Goal: Task Accomplishment & Management: Complete application form

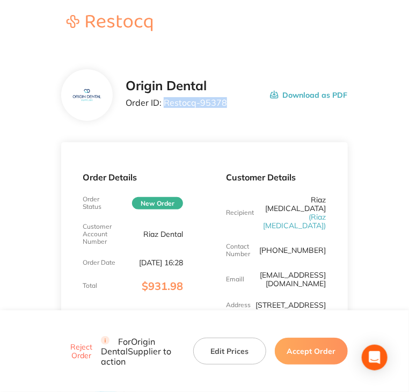
drag, startPoint x: 164, startPoint y: 104, endPoint x: 237, endPoint y: 103, distance: 73.0
click at [237, 103] on div "Origin Dental Order ID: Restocq- 95378 Download as PDF" at bounding box center [237, 94] width 222 height 33
copy p "Restocq- 95378"
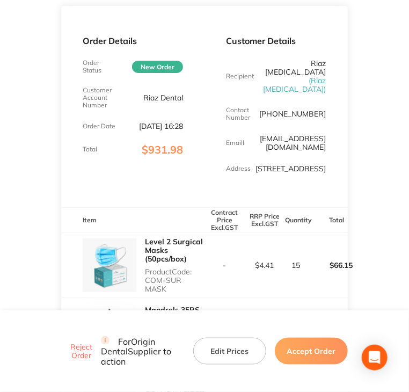
scroll to position [268, 0]
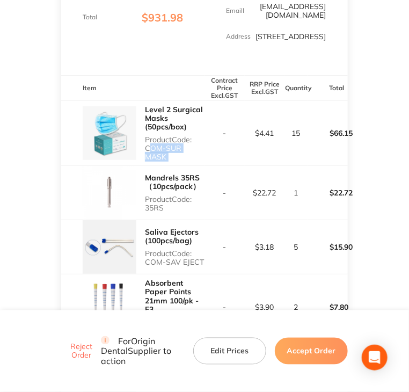
drag, startPoint x: 144, startPoint y: 142, endPoint x: 224, endPoint y: 143, distance: 80.5
click at [224, 143] on tr "Level 2 Surgical Masks (50pcs/box) Product Code: COM-SUR MASK - $4.41 15 $66.15" at bounding box center [204, 132] width 286 height 65
copy p "COM-SUR MASK"
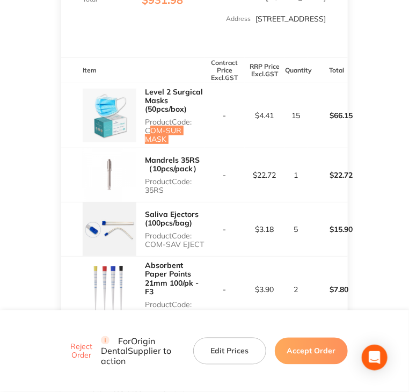
scroll to position [322, 0]
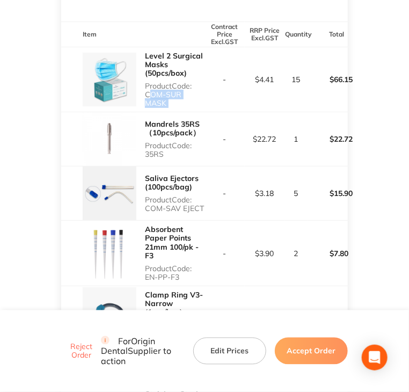
drag, startPoint x: 144, startPoint y: 136, endPoint x: 162, endPoint y: 135, distance: 17.7
click at [162, 141] on p "Product Code: 35RS" at bounding box center [175, 149] width 60 height 17
copy p "35RS"
copy p "COM-SAV EJECT"
drag, startPoint x: 144, startPoint y: 190, endPoint x: 202, endPoint y: 195, distance: 58.7
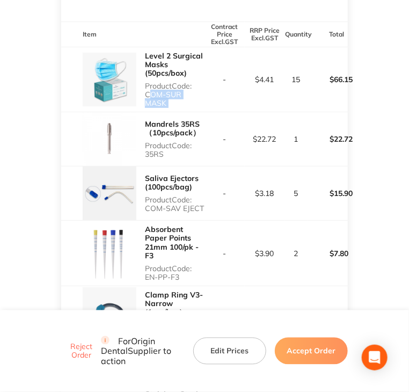
click at [202, 195] on div "Saliva Ejectors (100pcs/bag) Product Code: COM-SAV EJECT" at bounding box center [132, 193] width 143 height 54
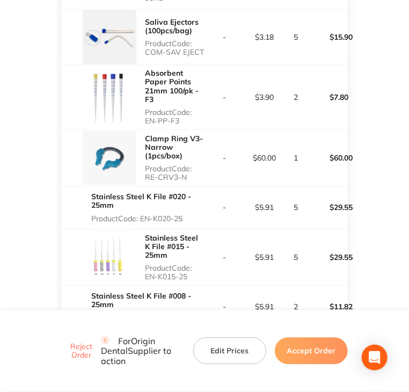
scroll to position [483, 0]
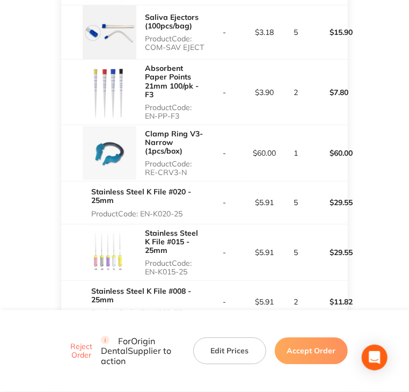
drag, startPoint x: 147, startPoint y: 98, endPoint x: 178, endPoint y: 96, distance: 31.2
click at [178, 103] on p "Product Code: EN-PP-F3" at bounding box center [175, 111] width 60 height 17
copy p "EN-PP-F3"
copy p "RE-CRV3-N"
drag, startPoint x: 145, startPoint y: 155, endPoint x: 185, endPoint y: 157, distance: 39.2
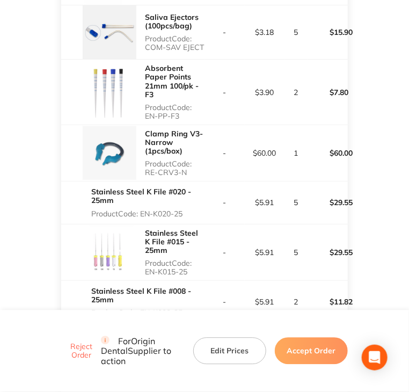
click at [185, 159] on p "Product Code: RE-CRV3-N" at bounding box center [175, 167] width 60 height 17
drag, startPoint x: 144, startPoint y: 195, endPoint x: 189, endPoint y: 193, distance: 45.6
click at [189, 209] on p "Product Code: EN-K020-25" at bounding box center [147, 213] width 113 height 9
copy p "EN-K020-25"
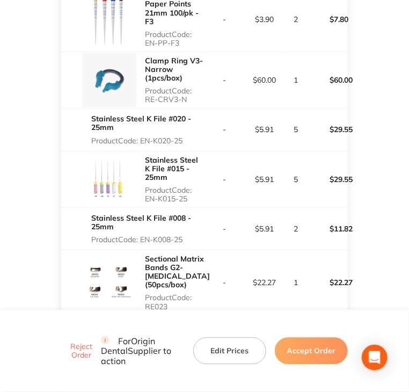
scroll to position [590, 0]
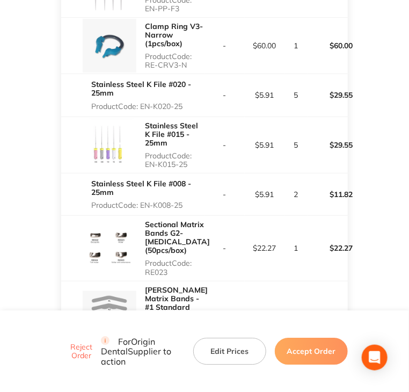
copy p "EN-K015-25"
drag, startPoint x: 146, startPoint y: 148, endPoint x: 190, endPoint y: 148, distance: 43.5
click at [190, 151] on p "Product Code: EN-K015-25" at bounding box center [175, 159] width 60 height 17
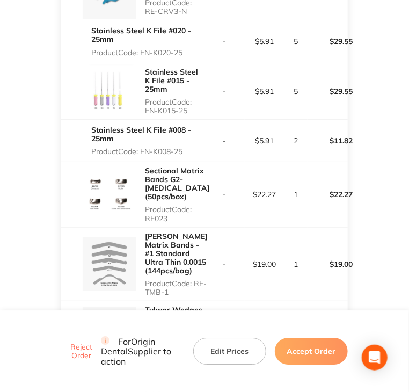
drag, startPoint x: 144, startPoint y: 132, endPoint x: 183, endPoint y: 131, distance: 39.7
click at [183, 147] on p "Product Code: EN-K008-25" at bounding box center [147, 151] width 113 height 9
drag, startPoint x: 142, startPoint y: 134, endPoint x: 185, endPoint y: 132, distance: 42.9
click at [185, 147] on p "Product Code: EN-K008-25" at bounding box center [147, 151] width 113 height 9
copy p "EN-K008-25"
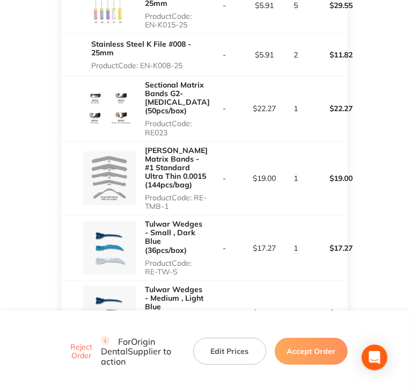
scroll to position [751, 0]
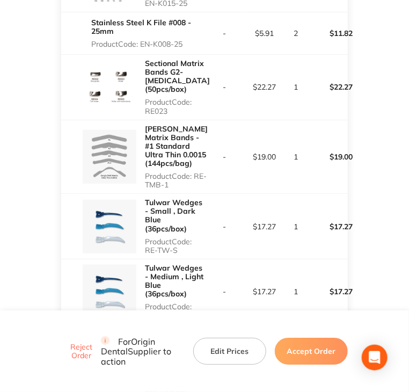
drag, startPoint x: 143, startPoint y: 85, endPoint x: 167, endPoint y: 84, distance: 24.2
click at [167, 84] on div "Sectional Matrix Bands G2-[MEDICAL_DATA](50pcs/box) Product Code: RE023" at bounding box center [132, 87] width 143 height 65
copy p "RE023"
drag, startPoint x: 145, startPoint y: 168, endPoint x: 180, endPoint y: 167, distance: 34.9
click at [180, 172] on p "Product Code: RE-TMB-1" at bounding box center [176, 180] width 63 height 17
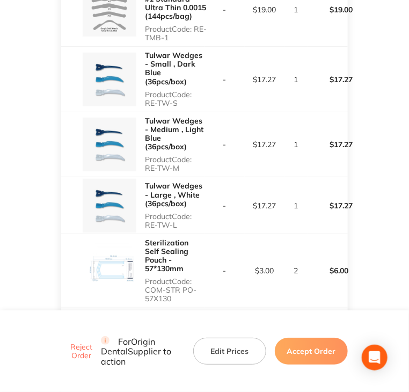
scroll to position [912, 0]
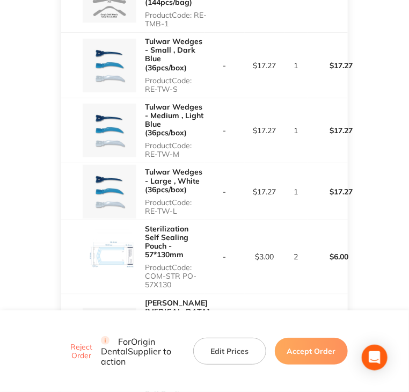
drag, startPoint x: 144, startPoint y: 69, endPoint x: 197, endPoint y: 71, distance: 53.1
click at [197, 76] on p "Product Code: RE-TW-S" at bounding box center [175, 84] width 60 height 17
drag, startPoint x: 147, startPoint y: 138, endPoint x: 181, endPoint y: 138, distance: 33.8
click at [181, 141] on p "Product Code: RE-TW-M" at bounding box center [175, 149] width 60 height 17
drag, startPoint x: 146, startPoint y: 192, endPoint x: 176, endPoint y: 191, distance: 30.6
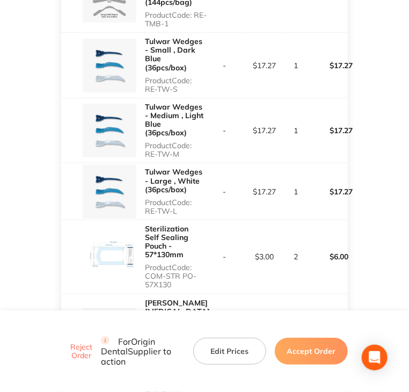
click at [176, 198] on p "Product Code: RE-TW-L" at bounding box center [175, 206] width 60 height 17
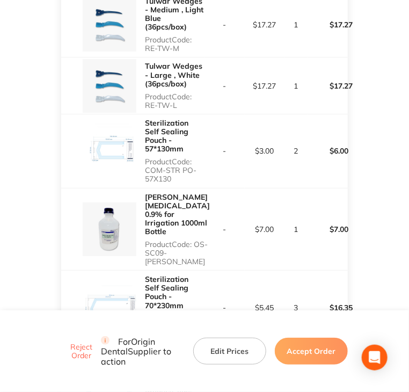
scroll to position [1019, 0]
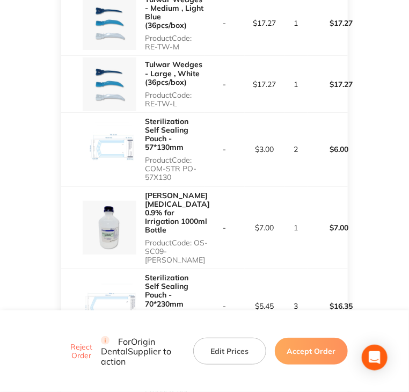
drag, startPoint x: 144, startPoint y: 142, endPoint x: 171, endPoint y: 151, distance: 28.8
click at [171, 151] on div "Sterilization Self Sealing Pouch - 57*130mm Product Code: COM-STR PO-57X130" at bounding box center [132, 149] width 143 height 73
drag, startPoint x: 145, startPoint y: 217, endPoint x: 216, endPoint y: 217, distance: 70.8
click at [216, 217] on tr "[PERSON_NAME] [MEDICAL_DATA] 0.9% for Irrigation 1000ml Bottle Product Code: OS…" at bounding box center [204, 227] width 286 height 83
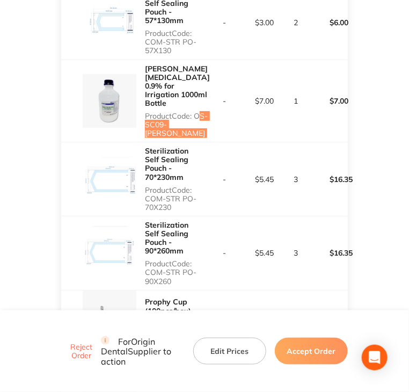
scroll to position [1180, 0]
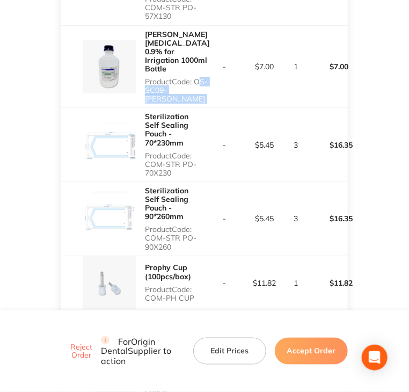
drag, startPoint x: 146, startPoint y: 111, endPoint x: 171, endPoint y: 121, distance: 27.2
click at [171, 151] on p "Product Code: COM-STR PO-70X230" at bounding box center [175, 164] width 60 height 26
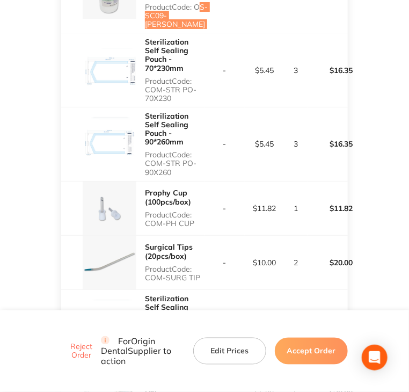
scroll to position [1287, 0]
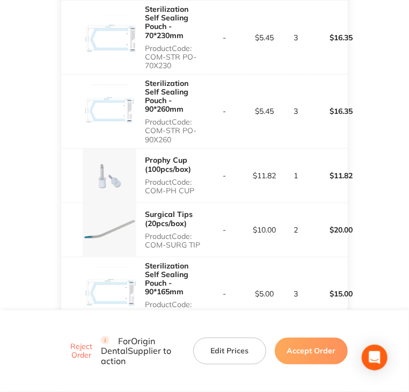
drag, startPoint x: 146, startPoint y: 71, endPoint x: 176, endPoint y: 79, distance: 31.0
click at [176, 117] on p "Product Code: COM-STR PO-90X260" at bounding box center [175, 130] width 60 height 26
drag, startPoint x: 145, startPoint y: 131, endPoint x: 217, endPoint y: 130, distance: 72.4
click at [217, 148] on tr "Prophy Cup (100pcs/box) Product Code: COM-PH CUP - $11.82 1 $11.82" at bounding box center [204, 175] width 286 height 54
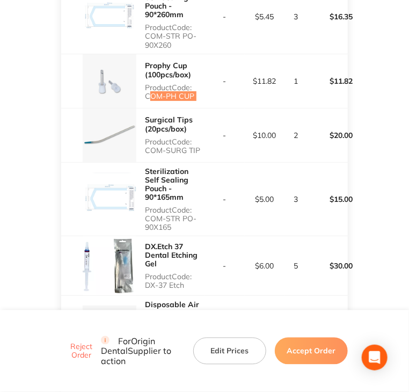
scroll to position [1395, 0]
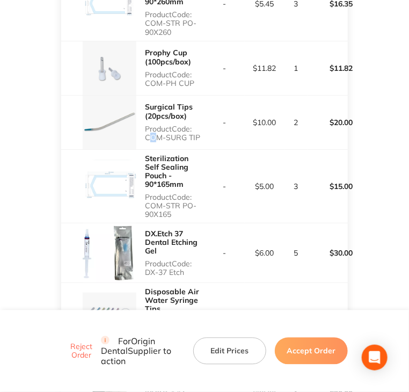
click at [146, 124] on p "Product Code: COM-SURG TIP" at bounding box center [175, 132] width 60 height 17
drag, startPoint x: 146, startPoint y: 75, endPoint x: 198, endPoint y: 77, distance: 52.6
click at [198, 124] on p "Product Code: COM-SURG TIP" at bounding box center [175, 132] width 60 height 17
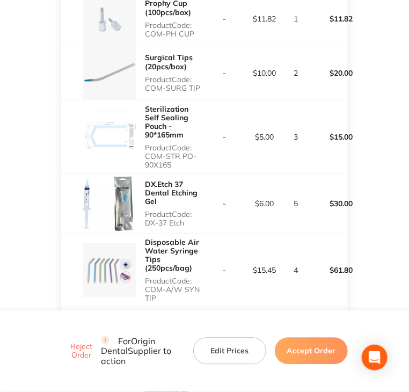
scroll to position [1448, 0]
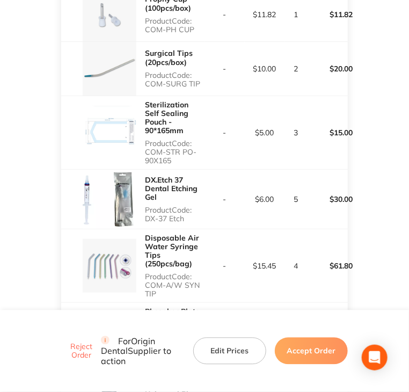
drag, startPoint x: 146, startPoint y: 82, endPoint x: 174, endPoint y: 95, distance: 31.2
click at [174, 96] on div "Sterilization Self Sealing Pouch - 90*165mm Product Code: COM-STR PO-90X165" at bounding box center [175, 132] width 60 height 73
drag, startPoint x: 143, startPoint y: 144, endPoint x: 188, endPoint y: 149, distance: 45.3
click at [188, 170] on div "DX.Etch 37 Dental Etching Gel Product Code: DX-37 Etch" at bounding box center [132, 199] width 143 height 58
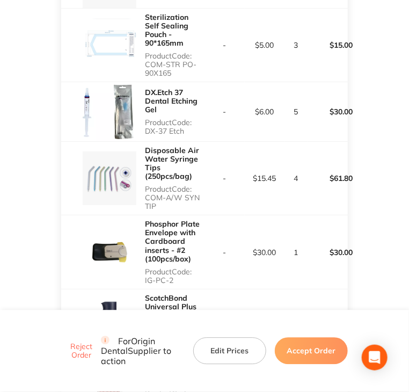
scroll to position [1556, 0]
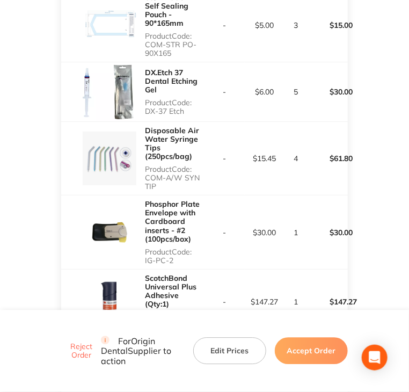
drag, startPoint x: 146, startPoint y: 110, endPoint x: 161, endPoint y: 114, distance: 15.5
click at [161, 165] on p "Product Code: COM-A/W SYN TIP" at bounding box center [175, 178] width 60 height 26
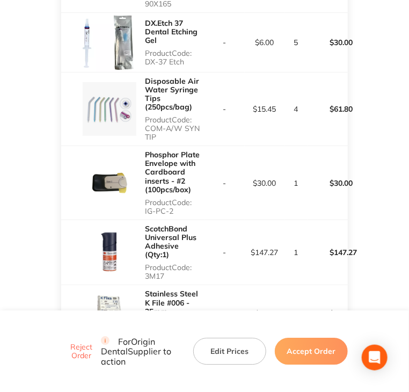
scroll to position [1609, 0]
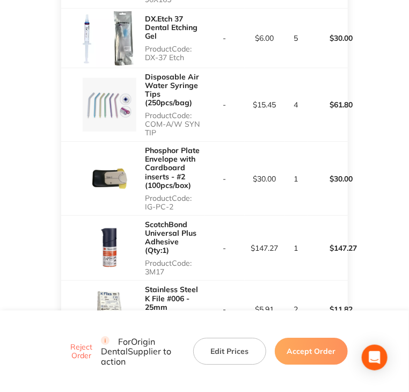
drag, startPoint x: 145, startPoint y: 136, endPoint x: 173, endPoint y: 136, distance: 27.9
click at [173, 194] on p "Product Code: IG-PC-2" at bounding box center [175, 202] width 60 height 17
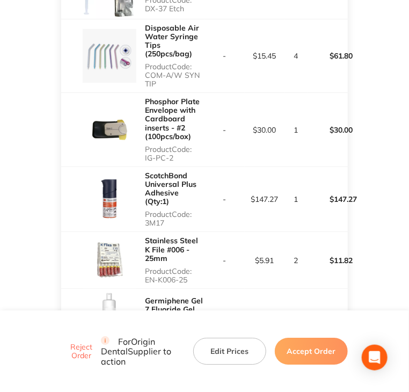
scroll to position [1663, 0]
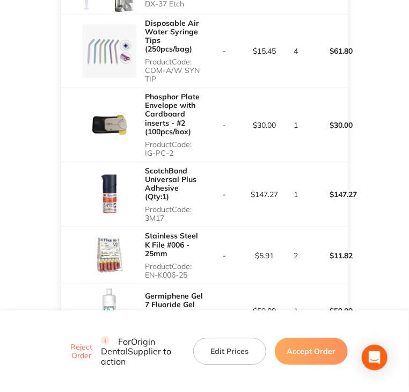
drag, startPoint x: 145, startPoint y: 138, endPoint x: 164, endPoint y: 138, distance: 18.8
click at [164, 205] on p "Product Code: 3M17" at bounding box center [175, 213] width 60 height 17
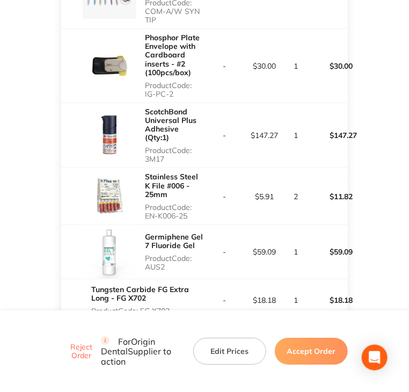
scroll to position [1770, 0]
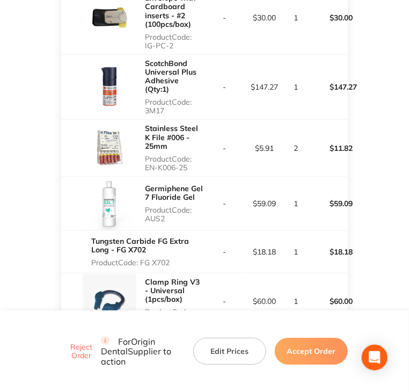
drag, startPoint x: 143, startPoint y: 86, endPoint x: 187, endPoint y: 91, distance: 44.7
click at [187, 120] on div "Stainless Steel K File #006 - 25mm Product Code: EN-K006-25" at bounding box center [132, 148] width 143 height 56
drag, startPoint x: 145, startPoint y: 138, endPoint x: 168, endPoint y: 141, distance: 22.7
click at [168, 205] on p "Product Code: AUS2" at bounding box center [175, 213] width 60 height 17
drag, startPoint x: 144, startPoint y: 185, endPoint x: 166, endPoint y: 185, distance: 21.5
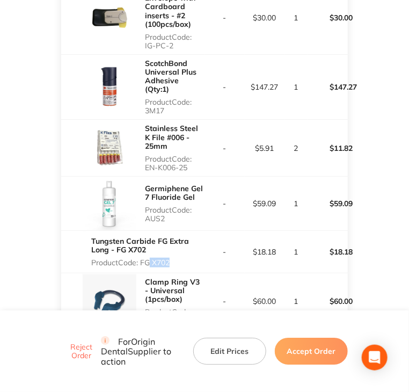
click at [166, 258] on p "Product Code: FG X702" at bounding box center [147, 262] width 113 height 9
drag, startPoint x: 142, startPoint y: 181, endPoint x: 185, endPoint y: 180, distance: 42.9
click at [185, 258] on p "Product Code: FG X702" at bounding box center [147, 262] width 113 height 9
drag, startPoint x: 143, startPoint y: 241, endPoint x: 188, endPoint y: 245, distance: 45.8
click at [188, 273] on div "Clamp Ring V3 - Universal (1pcs/box) Product Code: RE-CRV3-U" at bounding box center [132, 301] width 143 height 56
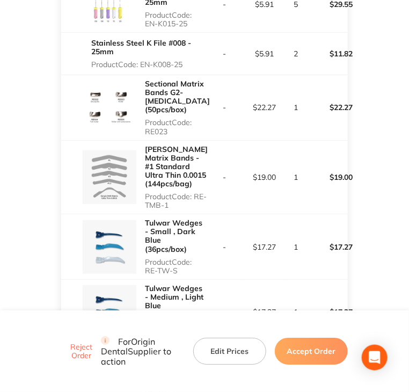
scroll to position [751, 0]
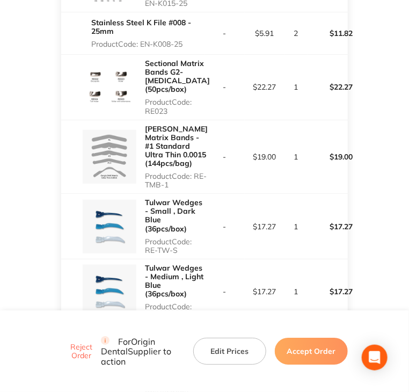
click at [305, 342] on button "Accept Order" at bounding box center [311, 350] width 73 height 27
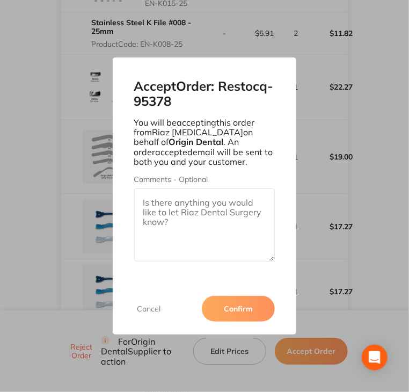
click at [187, 222] on textarea "Comments - Optional" at bounding box center [204, 224] width 141 height 73
paste textarea "SO-00001084"
type textarea "SO-00001084"
click at [238, 307] on button "Confirm" at bounding box center [238, 309] width 73 height 26
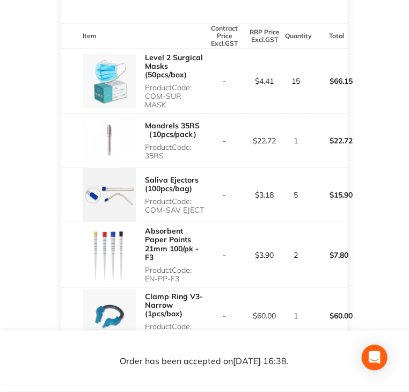
scroll to position [322, 0]
